Goal: Task Accomplishment & Management: Manage account settings

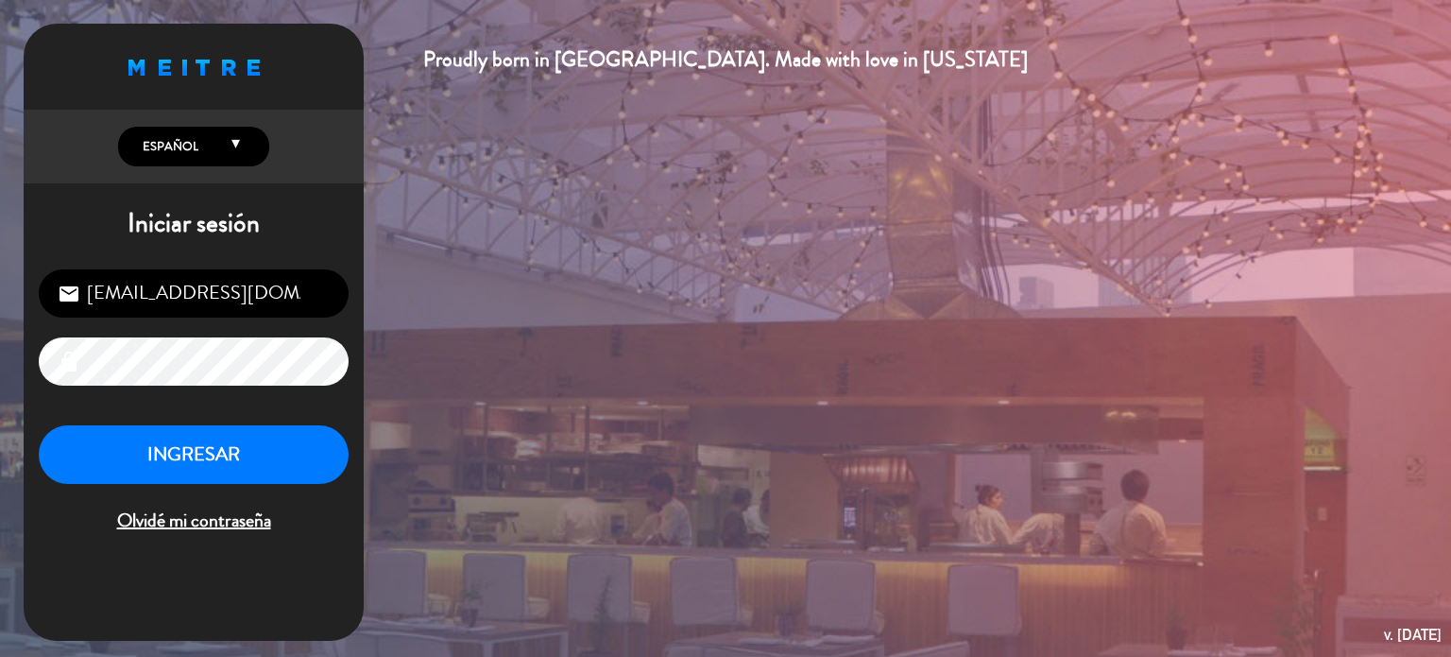
drag, startPoint x: 320, startPoint y: 299, endPoint x: 0, endPoint y: 332, distance: 321.8
click at [0, 332] on div "Proudly born in [GEOGRAPHIC_DATA]. Made with love in [US_STATE] English Español…" at bounding box center [725, 328] width 1451 height 657
type input "[EMAIL_ADDRESS][DOMAIN_NAME]"
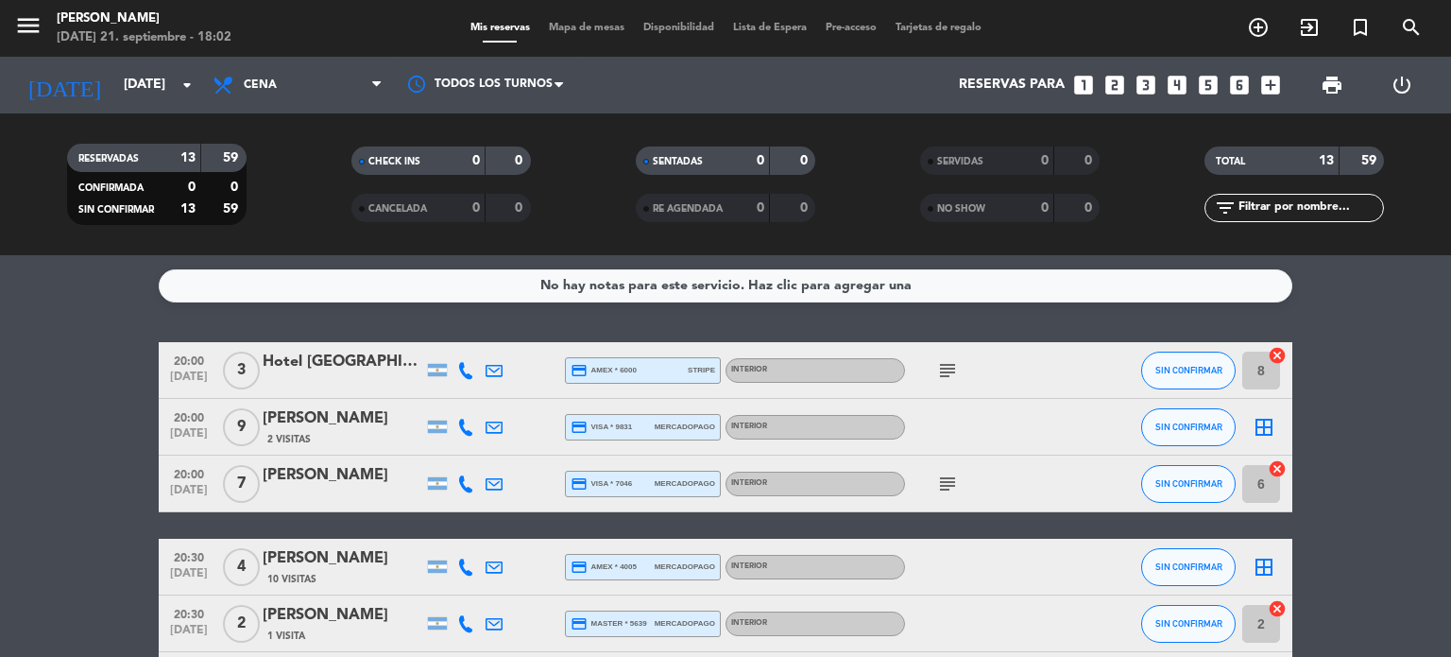
click at [952, 494] on icon "subject" at bounding box center [947, 483] width 23 height 23
click at [986, 456] on div "subject Mesa Redonda." at bounding box center [990, 483] width 170 height 56
click at [953, 365] on icon "subject" at bounding box center [947, 370] width 23 height 23
click at [1004, 359] on div "subject Celebran haber hecho la maraton de 42k" at bounding box center [990, 370] width 170 height 56
click at [567, 39] on div "menu [PERSON_NAME][DATE] 21. septiembre - 18:12 Mis reservas Mapa de mesas Disp…" at bounding box center [725, 28] width 1451 height 57
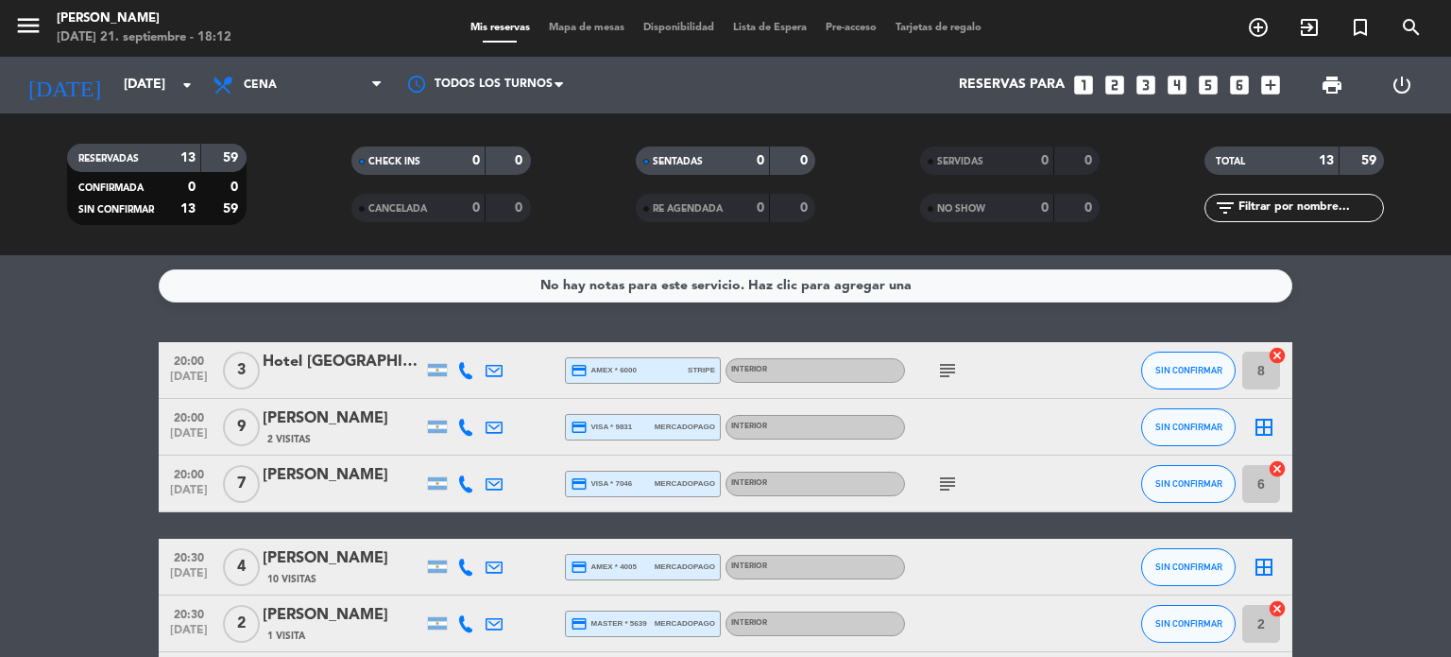
click at [570, 38] on div "menu [PERSON_NAME][DATE] 21. septiembre - 18:12 Mis reservas Mapa de mesas Disp…" at bounding box center [725, 28] width 1451 height 57
click at [571, 33] on span "Mapa de mesas" at bounding box center [586, 28] width 94 height 10
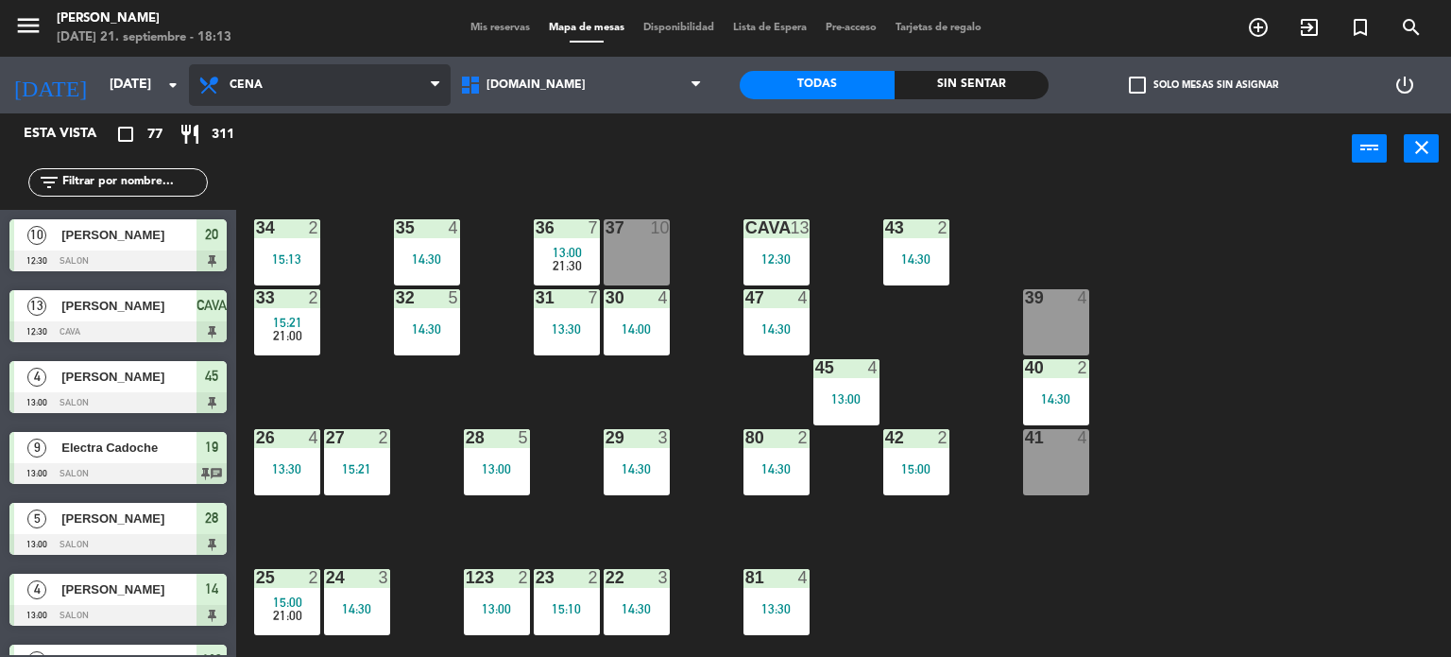
click at [260, 78] on span "Cena" at bounding box center [246, 84] width 33 height 13
click at [793, 177] on div "power_input close" at bounding box center [794, 149] width 1116 height 72
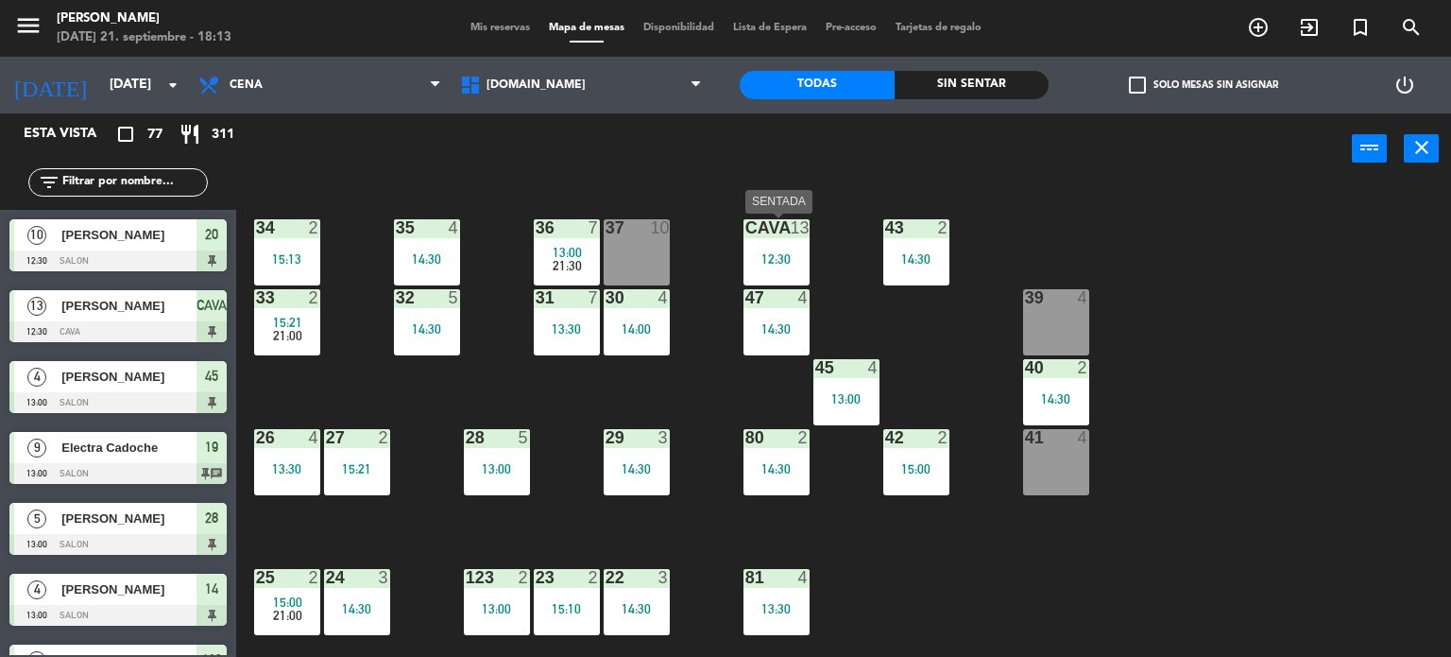
click at [786, 242] on div "CAVA 13 12:30" at bounding box center [776, 252] width 66 height 66
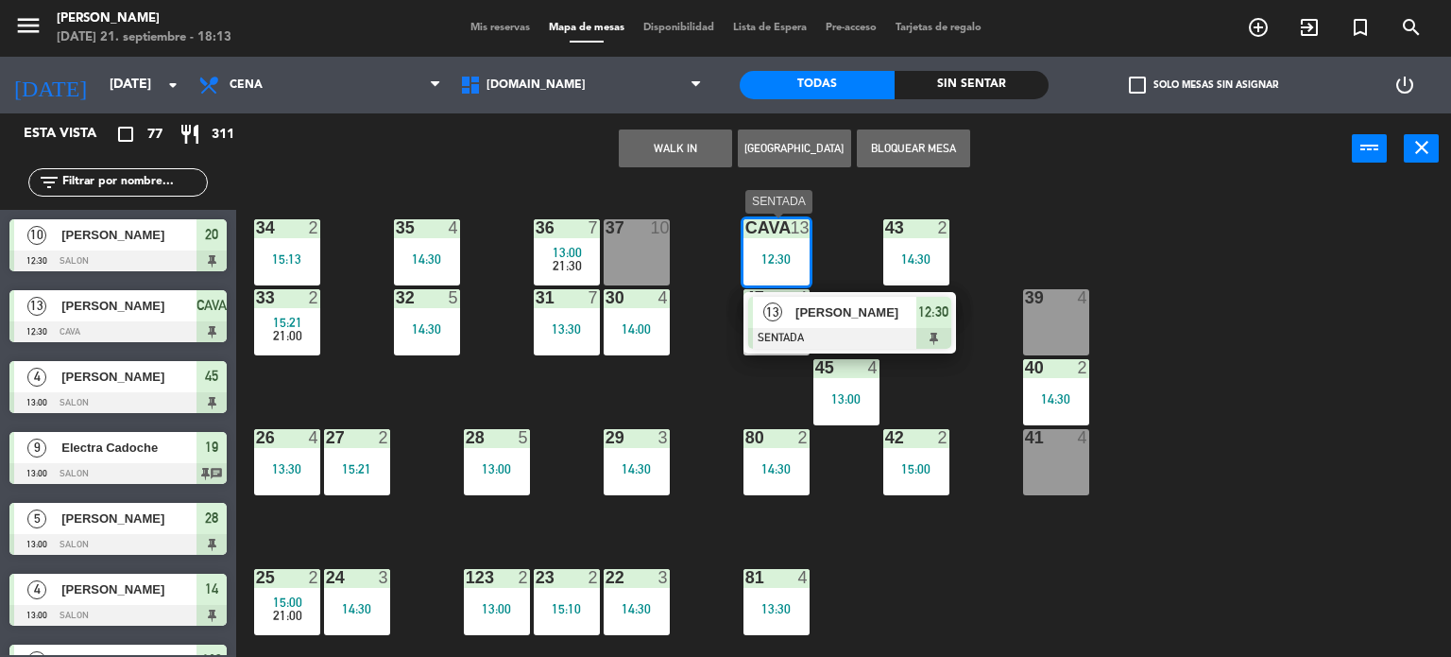
click at [820, 325] on div "[PERSON_NAME]" at bounding box center [854, 312] width 123 height 31
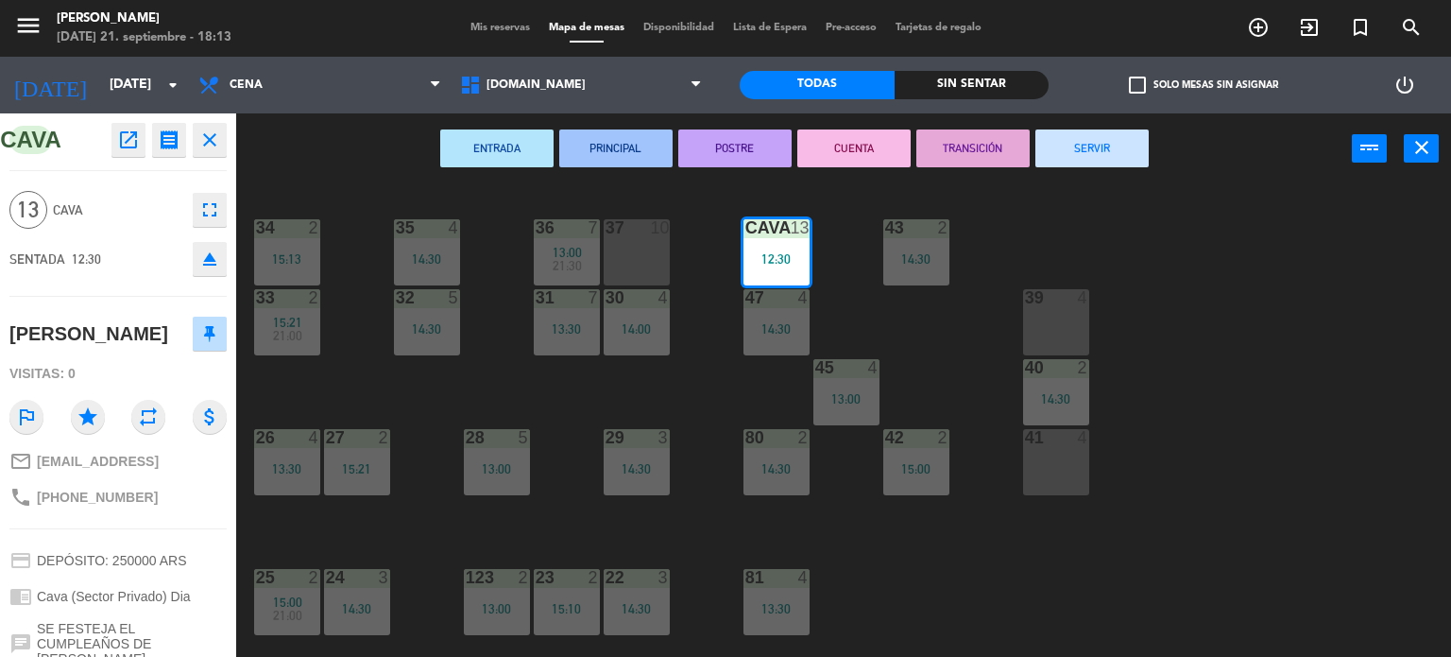
click at [1118, 155] on button "SERVIR" at bounding box center [1091, 148] width 113 height 38
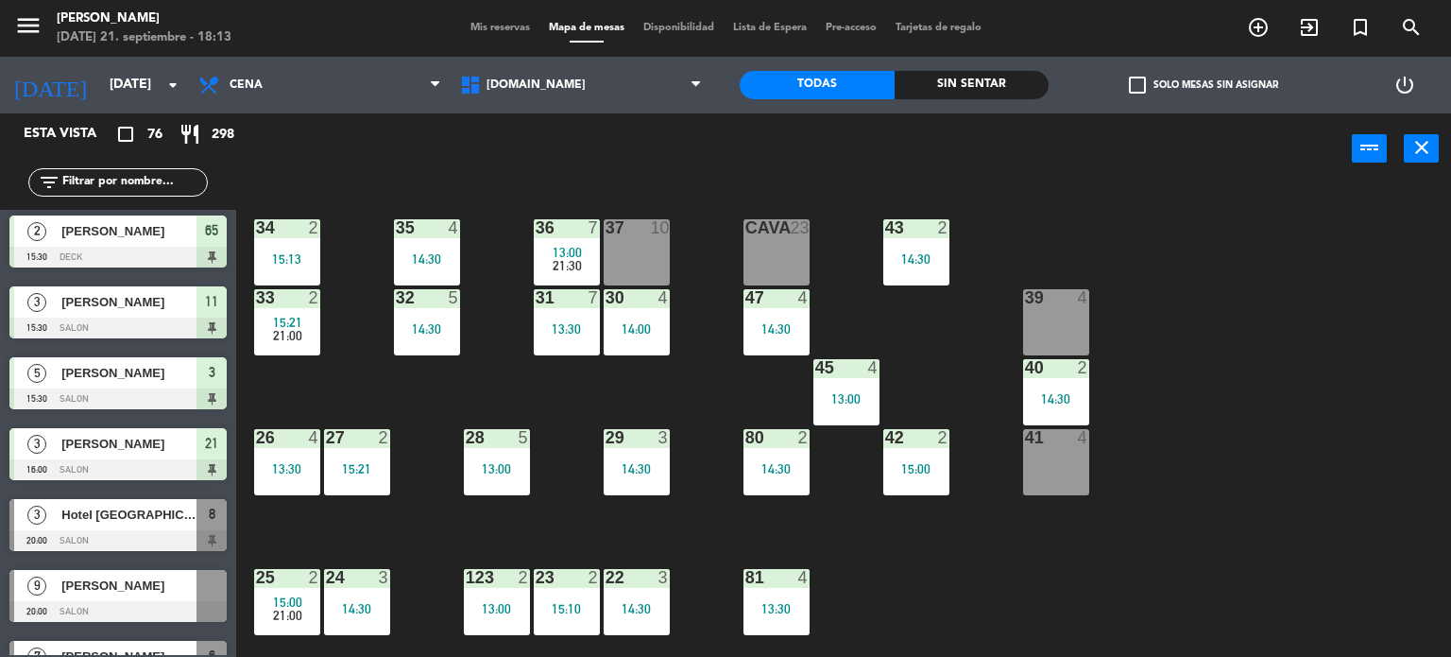
scroll to position [4938, 0]
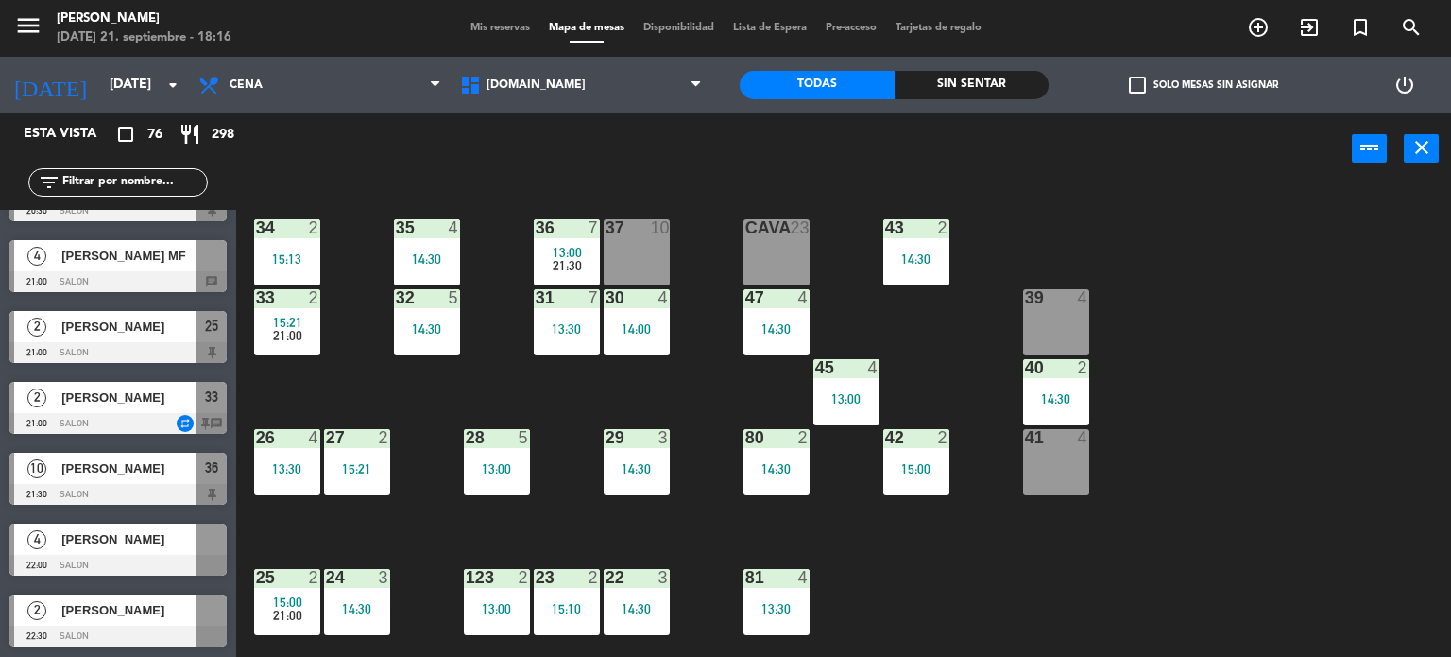
click at [1197, 342] on div "34 2 15:13 35 4 14:30 36 7 13:00 21:30 43 2 14:30 37 10 CAVA 23 33 2 15:21 21:0…" at bounding box center [850, 421] width 1201 height 472
click at [1219, 347] on div "34 2 15:13 35 4 14:30 36 7 13:00 21:30 43 2 14:30 37 10 CAVA 23 33 2 15:21 21:0…" at bounding box center [850, 421] width 1201 height 472
click at [153, 280] on div at bounding box center [117, 281] width 217 height 21
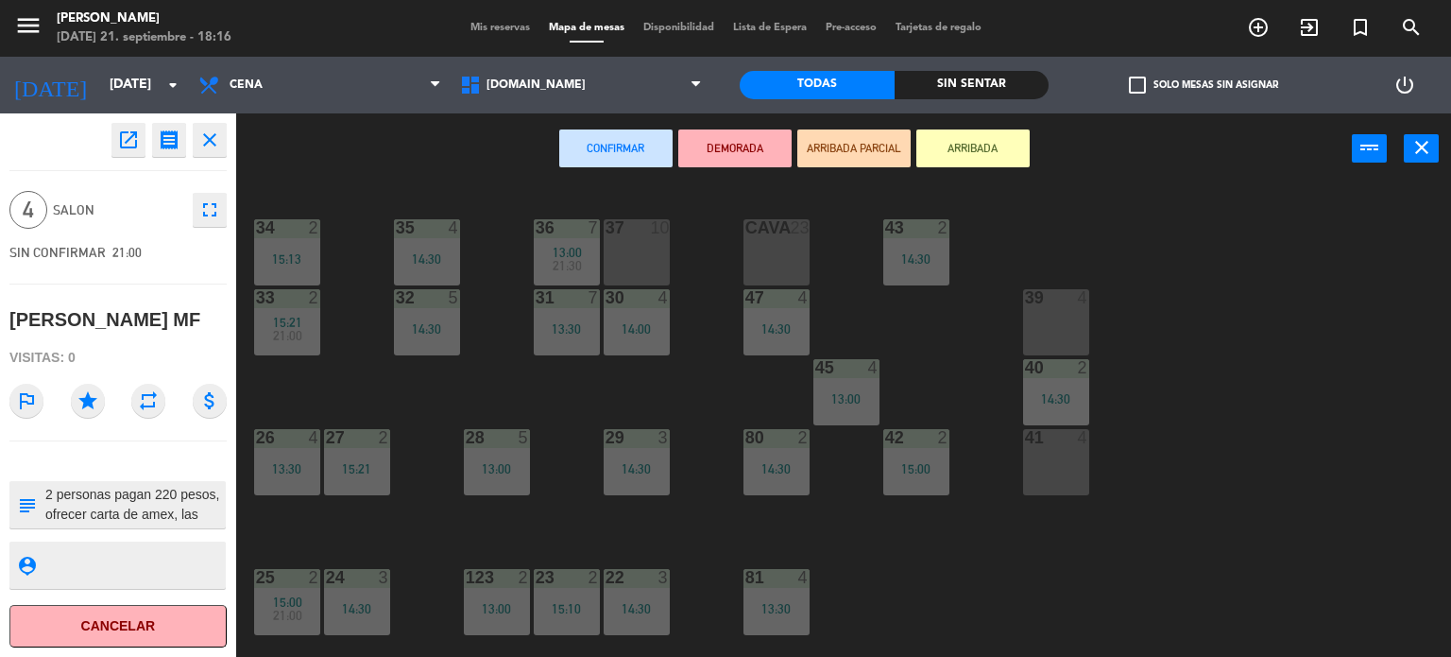
click at [477, 23] on span "Mis reservas" at bounding box center [500, 28] width 78 height 10
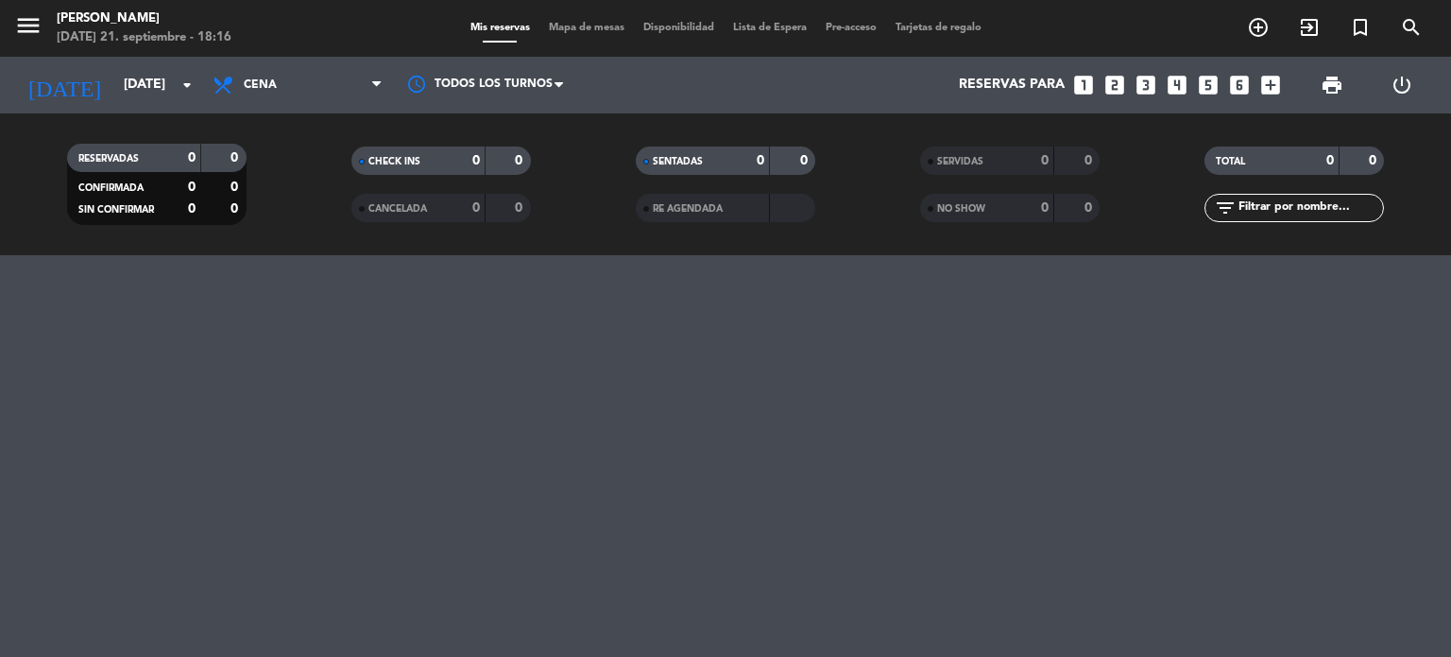
drag, startPoint x: 1282, startPoint y: 212, endPoint x: 1282, endPoint y: 200, distance: 11.3
click at [1282, 211] on input "text" at bounding box center [1309, 207] width 146 height 21
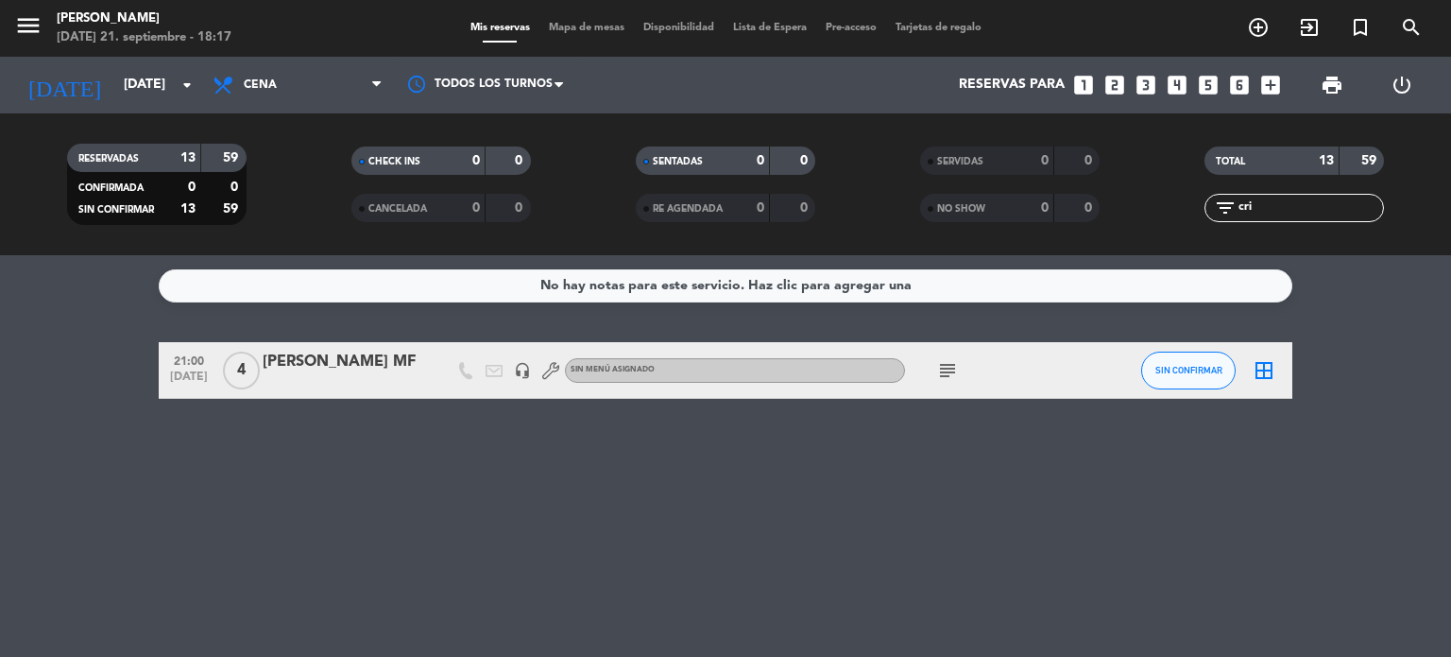
type input "cri"
click at [289, 362] on div "[PERSON_NAME] MF" at bounding box center [343, 362] width 161 height 25
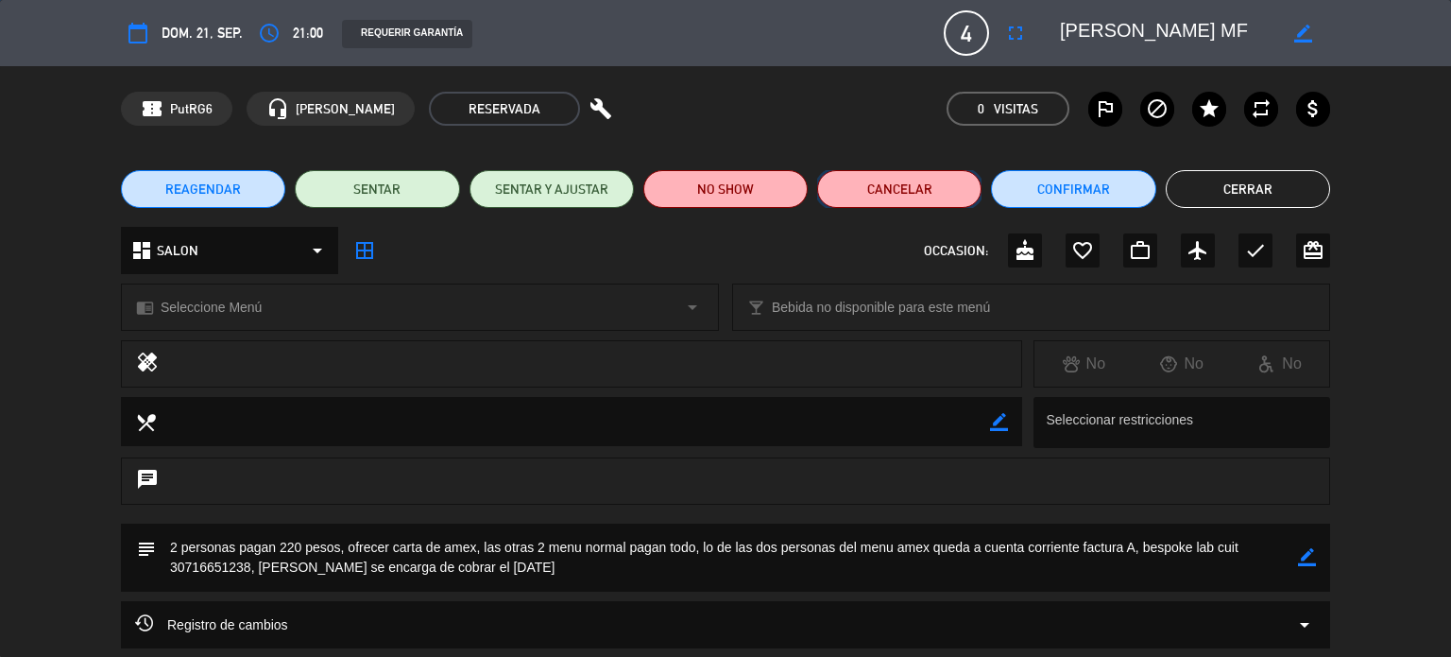
click at [918, 192] on button "Cancelar" at bounding box center [899, 189] width 164 height 38
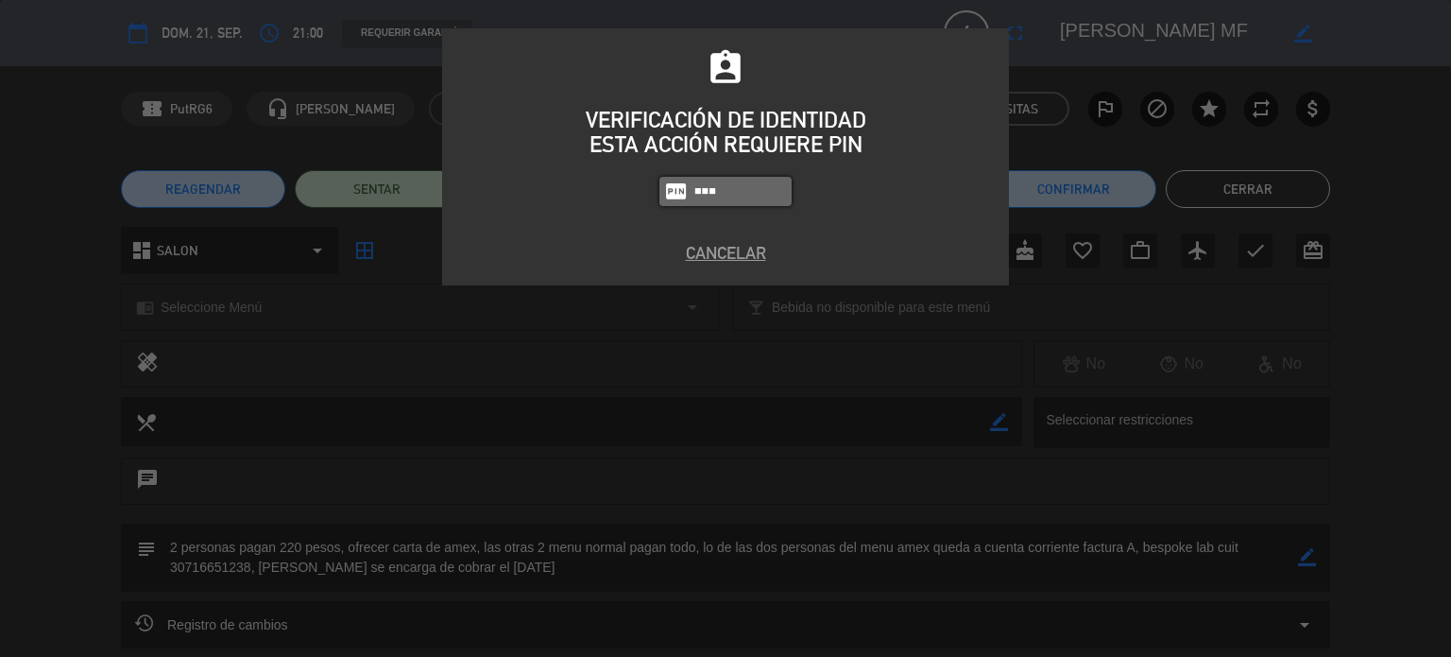
type input "2104"
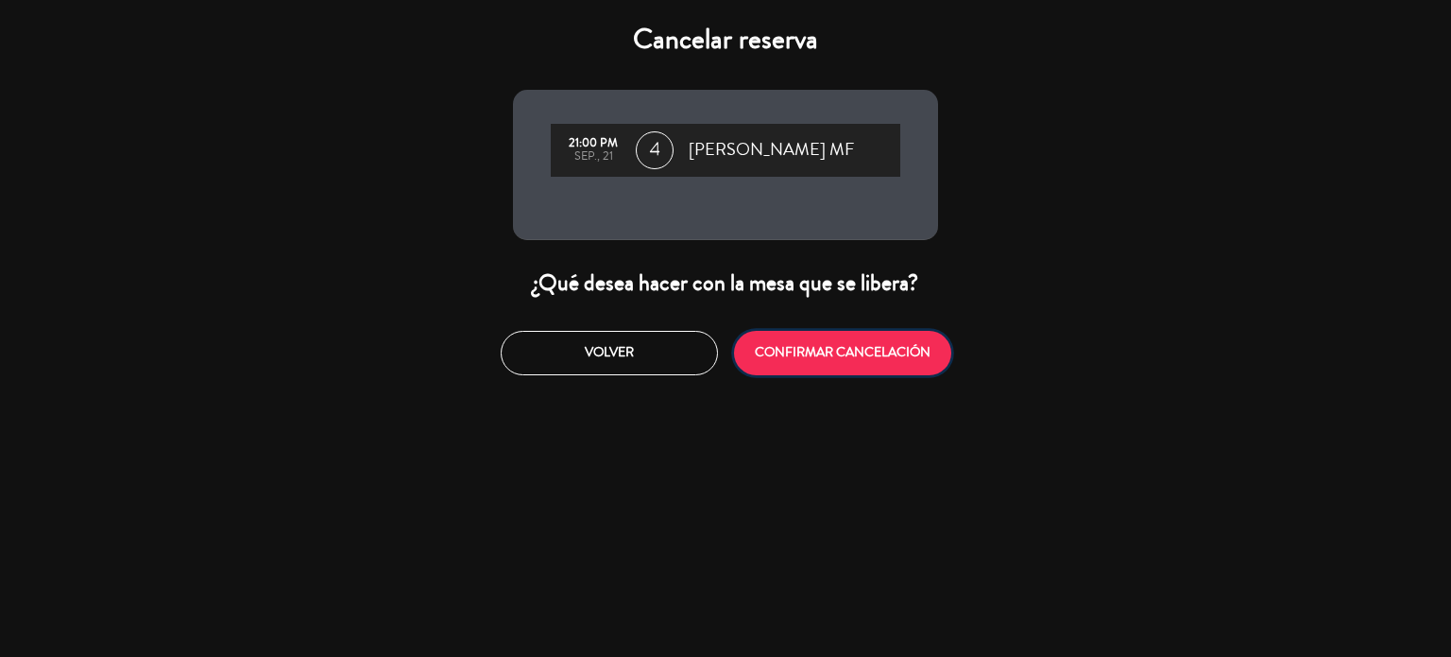
click at [801, 347] on button "CONFIRMAR CANCELACIÓN" at bounding box center [842, 353] width 217 height 44
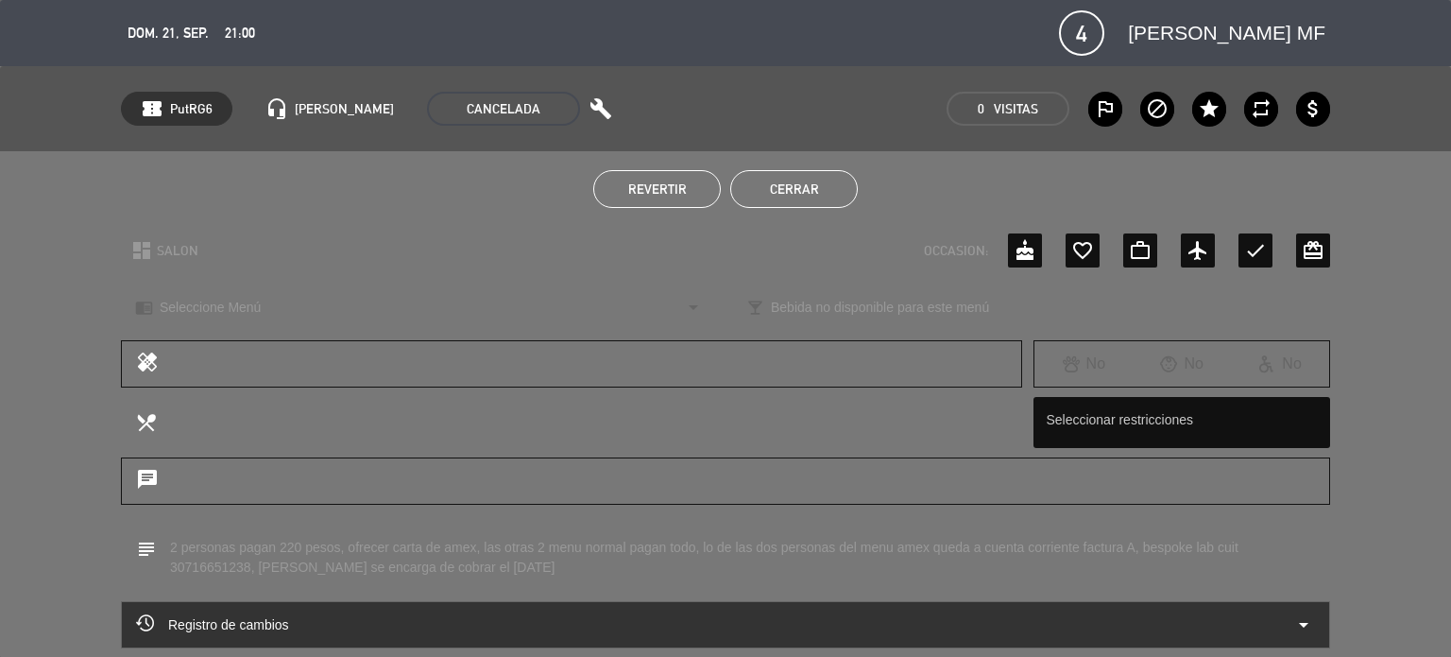
click at [789, 202] on button "Cerrar" at bounding box center [794, 189] width 128 height 38
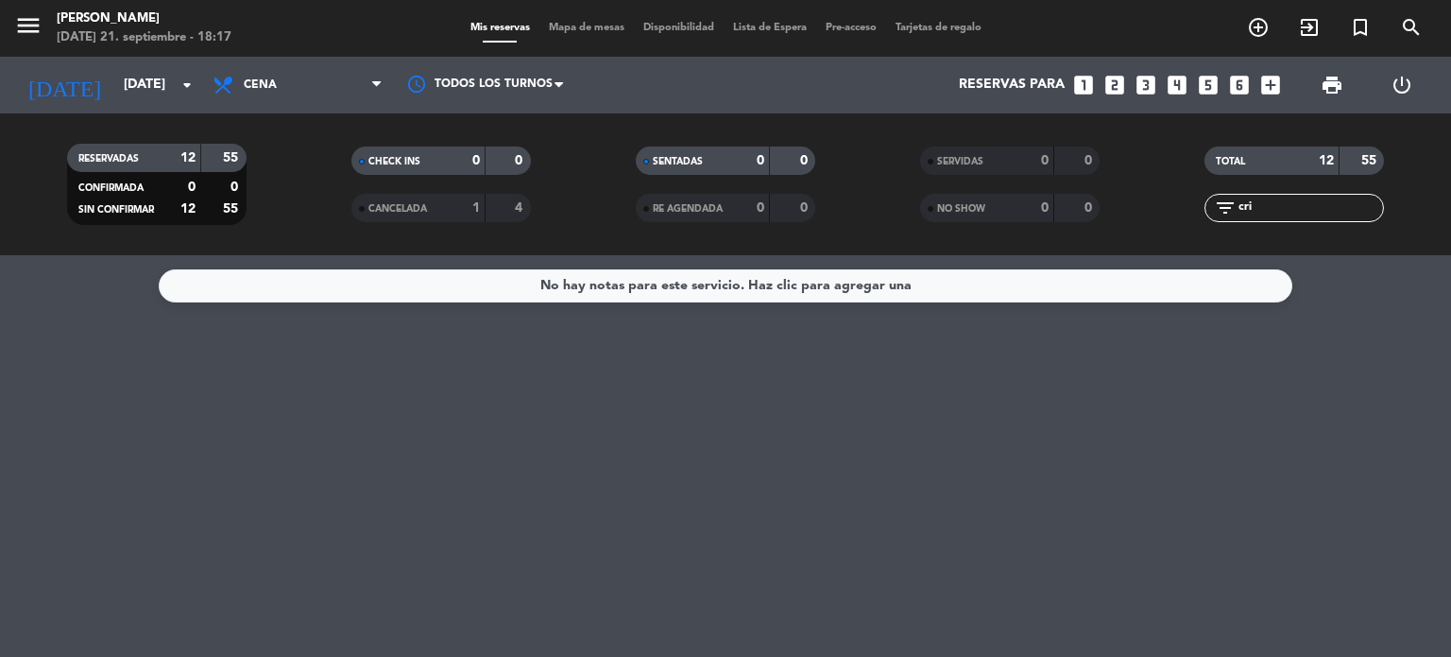
click at [580, 29] on span "Mapa de mesas" at bounding box center [586, 28] width 94 height 10
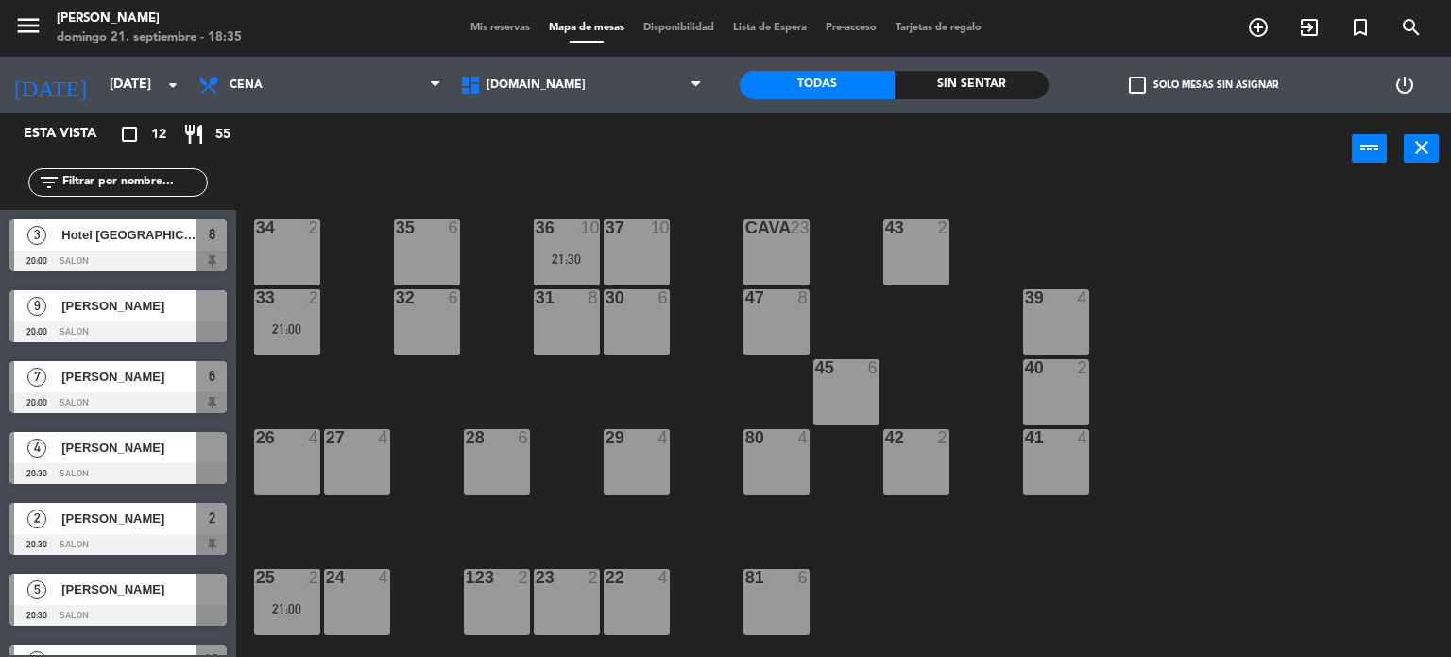
click at [143, 170] on div "filter_list" at bounding box center [117, 182] width 179 height 28
click at [144, 179] on input "text" at bounding box center [133, 182] width 146 height 21
click at [298, 173] on div "power_input close" at bounding box center [794, 149] width 1116 height 72
